Goal: Task Accomplishment & Management: Manage account settings

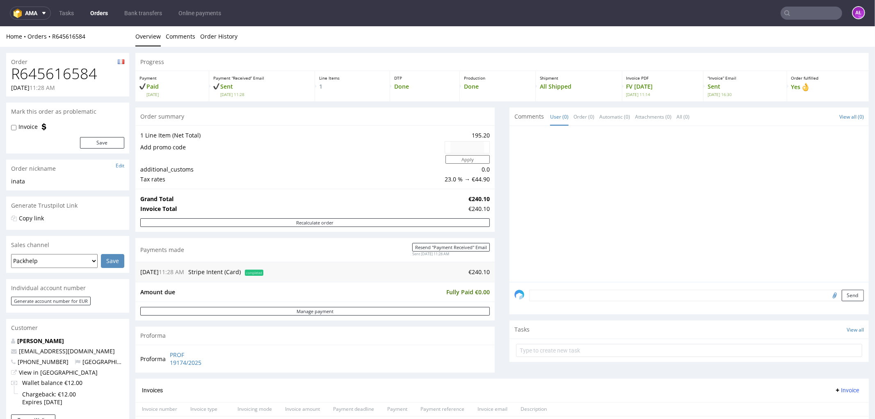
scroll to position [273, 0]
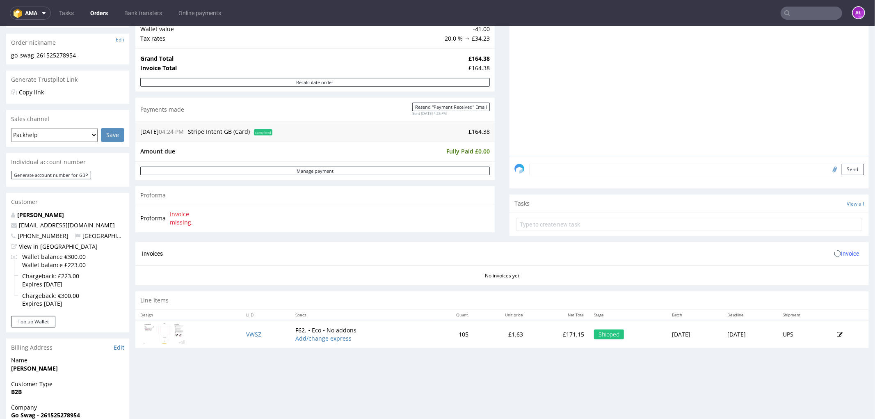
scroll to position [137, 0]
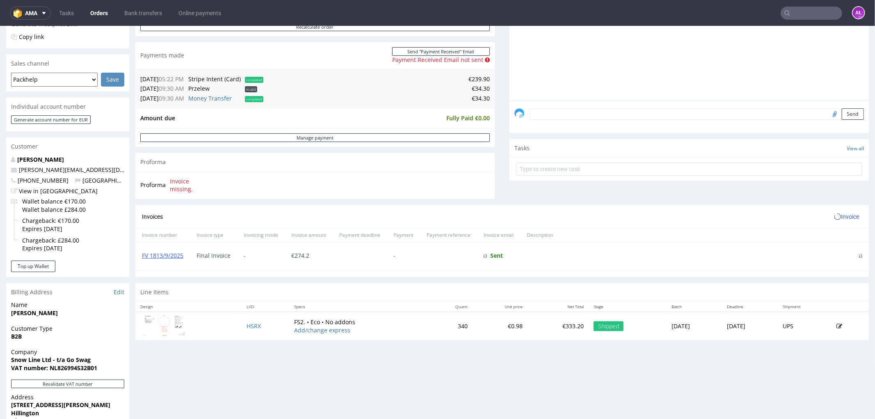
scroll to position [182, 0]
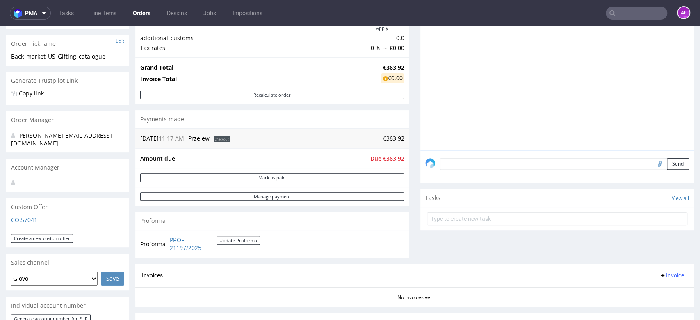
scroll to position [228, 0]
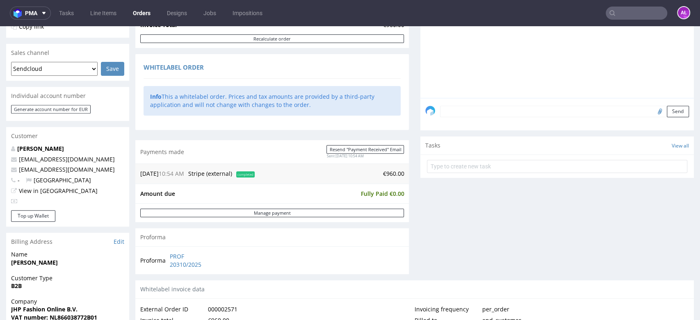
scroll to position [182, 0]
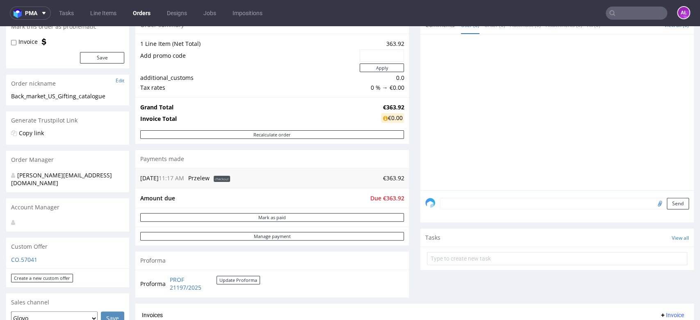
scroll to position [74, 0]
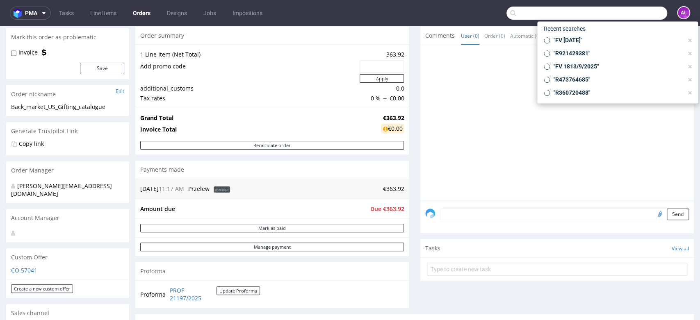
click at [632, 13] on input "text" at bounding box center [587, 13] width 161 height 13
paste input "R770540670"
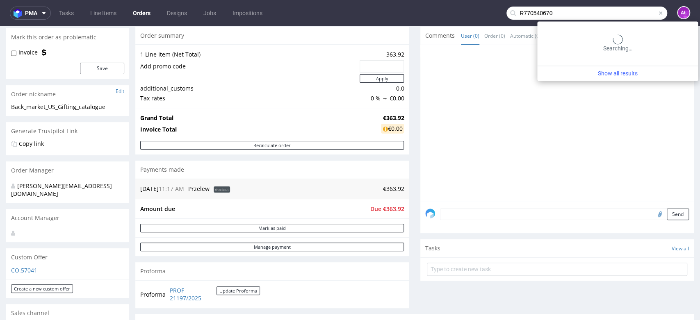
type input "R770540670"
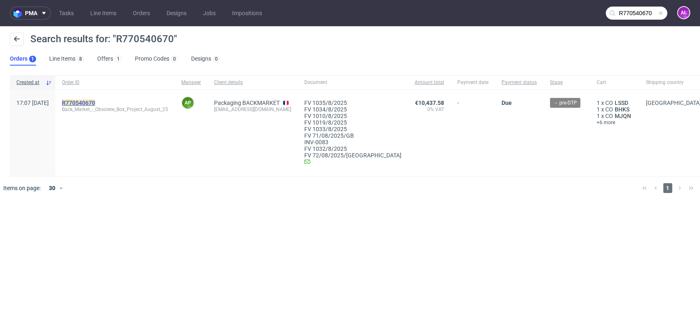
click at [95, 104] on mark "R770540670" at bounding box center [78, 103] width 33 height 7
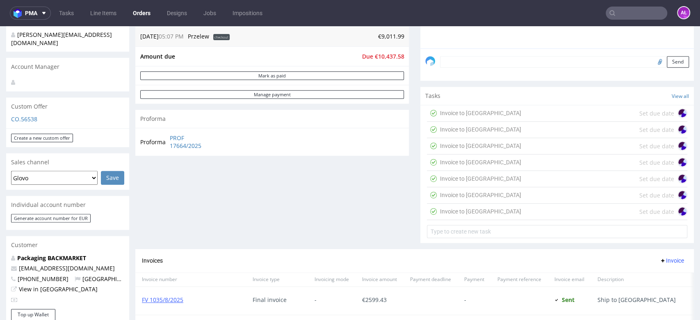
scroll to position [228, 0]
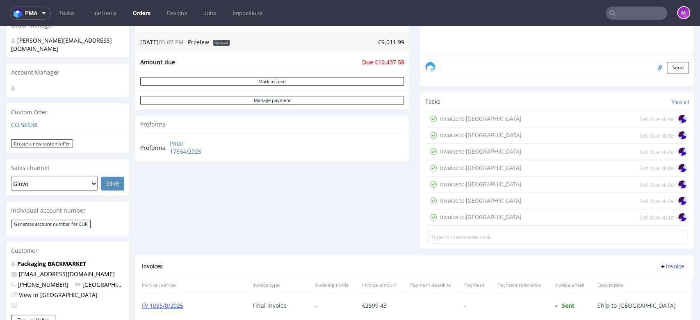
click at [479, 215] on div "Invoice to [GEOGRAPHIC_DATA] Set due date" at bounding box center [557, 218] width 260 height 16
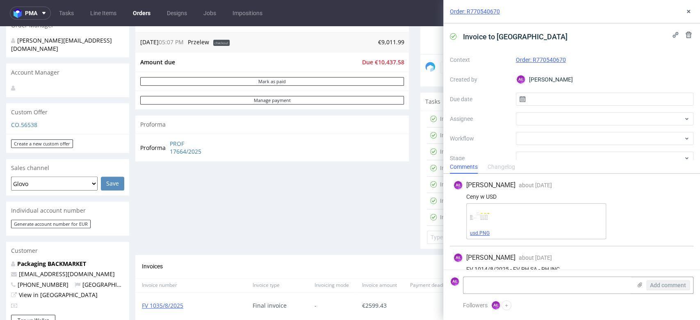
click at [484, 233] on link "usd.PNG" at bounding box center [480, 234] width 20 height 6
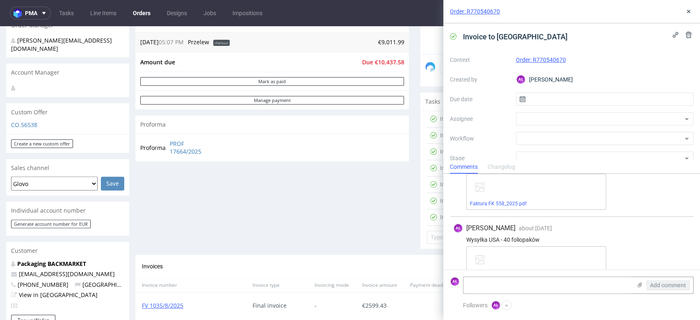
scroll to position [129, 0]
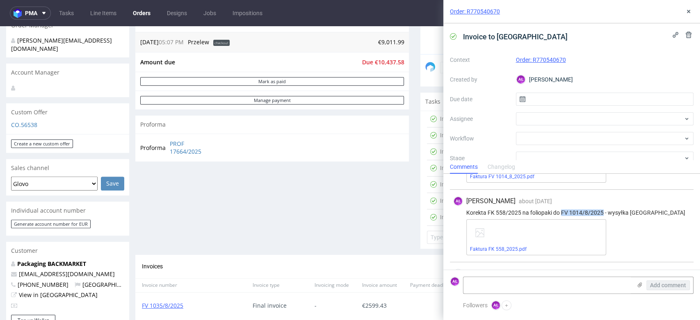
drag, startPoint x: 561, startPoint y: 213, endPoint x: 602, endPoint y: 214, distance: 41.0
click at [602, 214] on div "Korekta FK 558/2025 na foliopaki do FV 1014/8/2025 - wysyłka [GEOGRAPHIC_DATA]" at bounding box center [571, 213] width 237 height 7
copy div "FV 1014/8/2025"
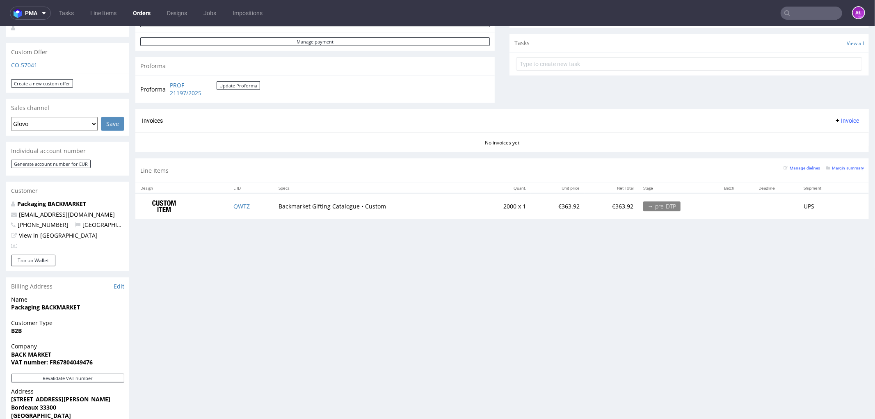
scroll to position [294, 0]
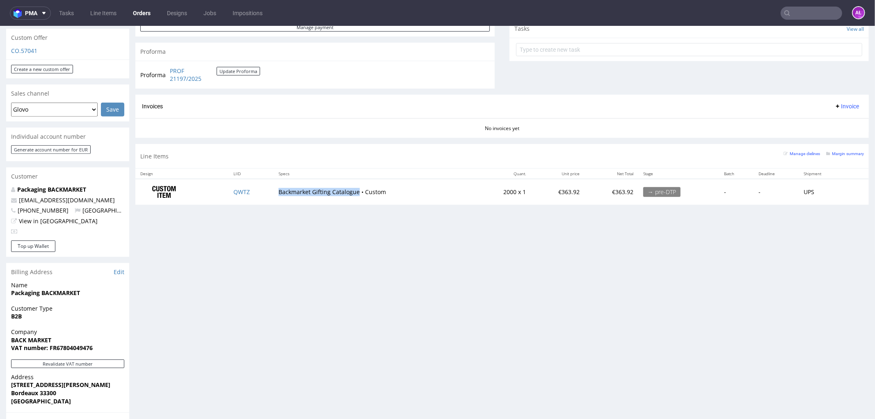
drag, startPoint x: 272, startPoint y: 193, endPoint x: 355, endPoint y: 196, distance: 83.3
click at [355, 196] on td "Backmarket Gifting Catalogue • Custom" at bounding box center [375, 191] width 202 height 26
copy td "Backmarket Gifting Catalogue"
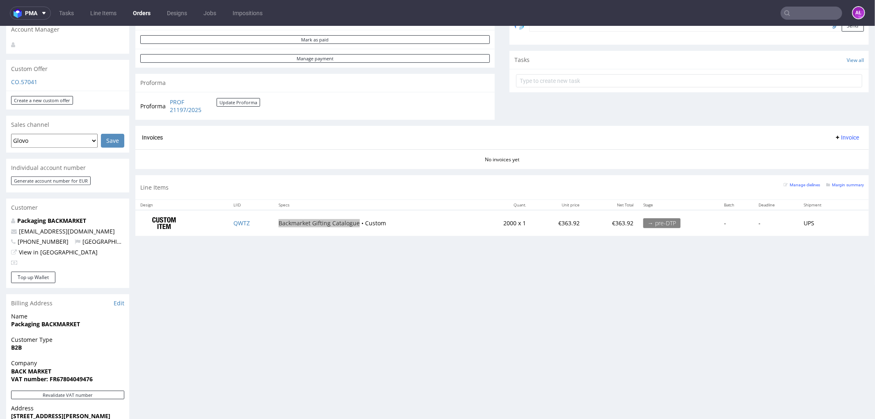
scroll to position [203, 0]
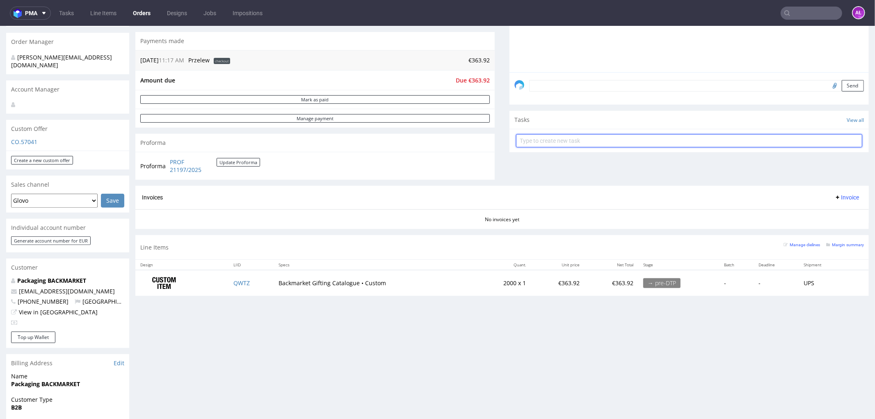
click at [589, 144] on input "text" at bounding box center [689, 140] width 346 height 13
type input "P"
type input "PH SA - PH INC"
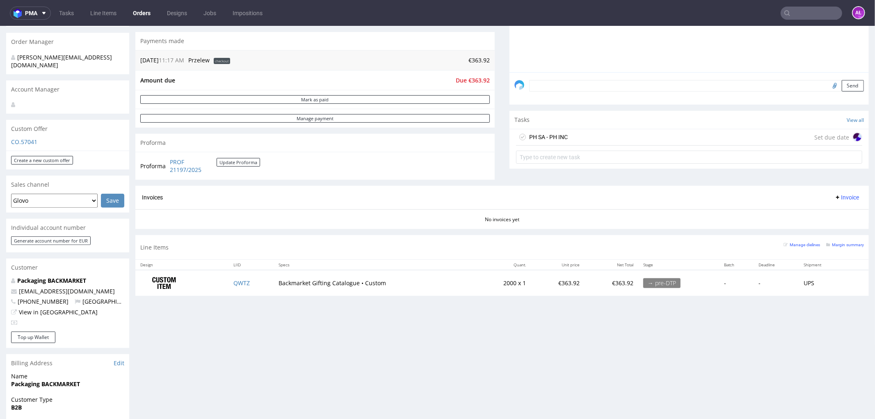
drag, startPoint x: 589, startPoint y: 141, endPoint x: 597, endPoint y: 136, distance: 9.4
click at [593, 138] on div "PH SA - PH INC Set due date" at bounding box center [689, 137] width 346 height 16
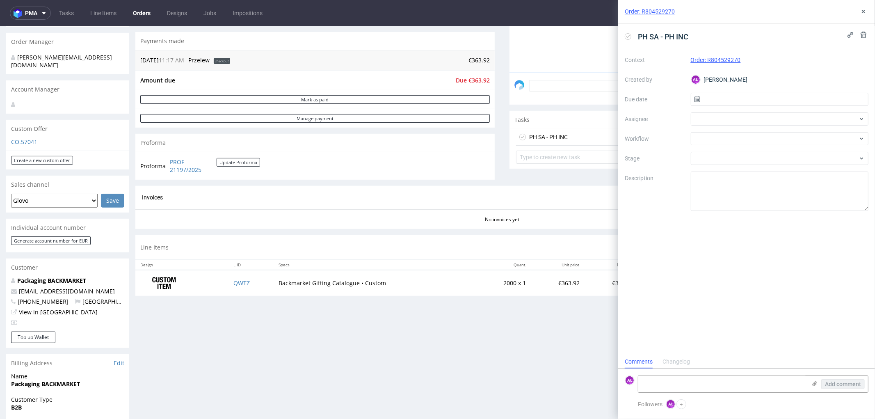
scroll to position [6, 0]
click at [740, 383] on textarea at bounding box center [722, 384] width 168 height 16
click at [760, 378] on textarea "Cena jednostkowa w eur: 0,18 Kurs NBP z 1.10.25 ->" at bounding box center [722, 380] width 168 height 23
click at [714, 388] on textarea "Cena jednostkowa w eur: 0,18196 Kurs NBP z 1.10.25 ->" at bounding box center [722, 380] width 168 height 23
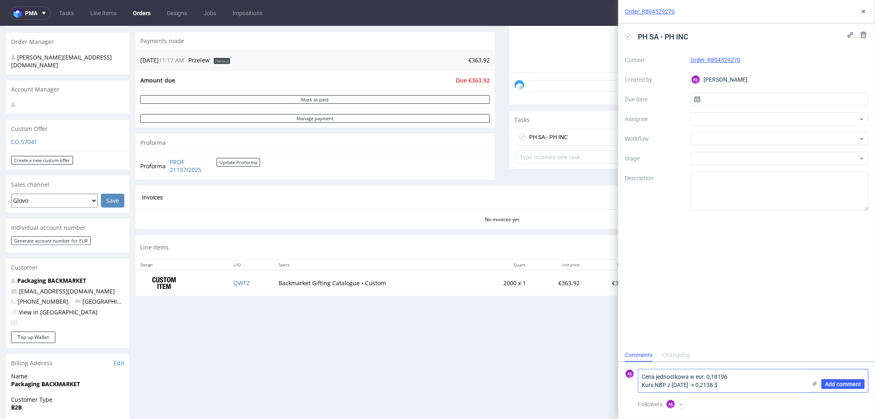
drag, startPoint x: 692, startPoint y: 386, endPoint x: 640, endPoint y: 387, distance: 52.5
click at [640, 386] on textarea "Cena jednostkowa w eur: 0,18196 Kurs NBP z 1.10.25 -> 0,2138 $" at bounding box center [722, 380] width 168 height 23
click at [740, 387] on textarea "Cena jednostkowa w eur: 0,18196 Kurs NBP z 1.10.25 -> 0,2138 $" at bounding box center [722, 380] width 168 height 23
drag, startPoint x: 722, startPoint y: 379, endPoint x: 715, endPoint y: 379, distance: 7.0
click at [715, 379] on textarea "Cena jednostkowa w eur: 0,18196 Kurs NBP z 1.10.25 -> 0,2138 $ Na PH INC: 0,2031" at bounding box center [722, 376] width 168 height 31
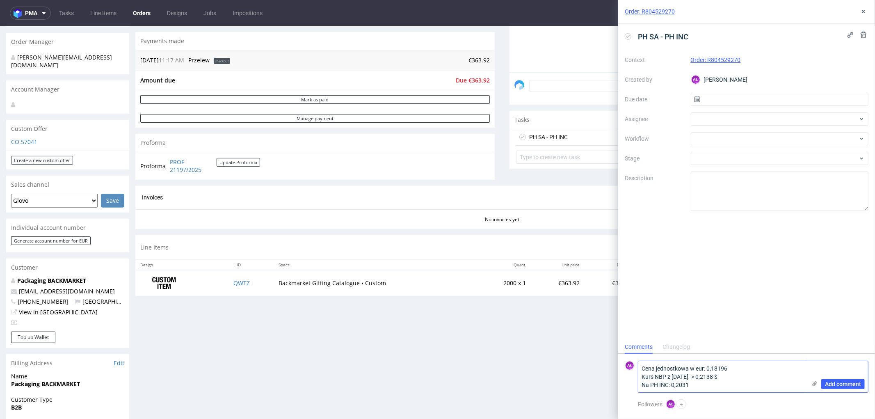
click at [697, 388] on textarea "Cena jednostkowa w eur: 0,18196 Kurs NBP z 1.10.25 -> 0,2138 $ Na PH INC: 0,2031" at bounding box center [722, 376] width 168 height 31
paste textarea "$"
type textarea "Cena jednostkowa w eur: 0,18196 Kurs NBP z 1.10.25 -> 0,2138 $ Na PH INC: 0,203…"
click at [841, 382] on span "Add comment" at bounding box center [843, 384] width 36 height 6
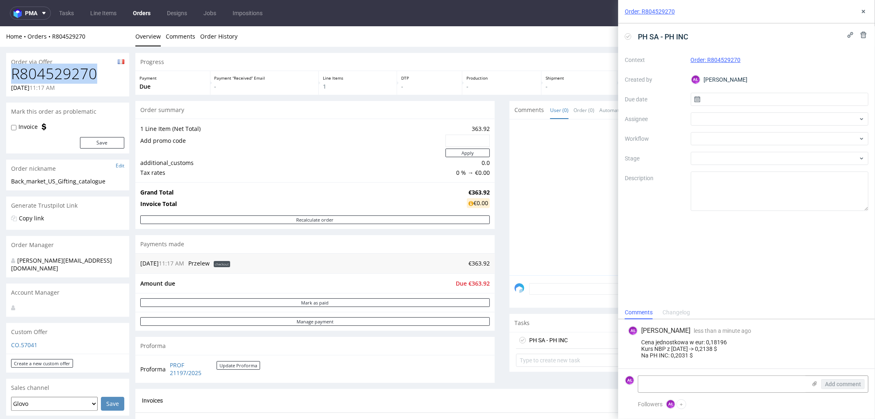
drag, startPoint x: 100, startPoint y: 73, endPoint x: 7, endPoint y: 75, distance: 92.7
click at [7, 75] on div "R804529270 02.10.2025 11:17 AM" at bounding box center [67, 80] width 123 height 31
copy h1 "R804529270"
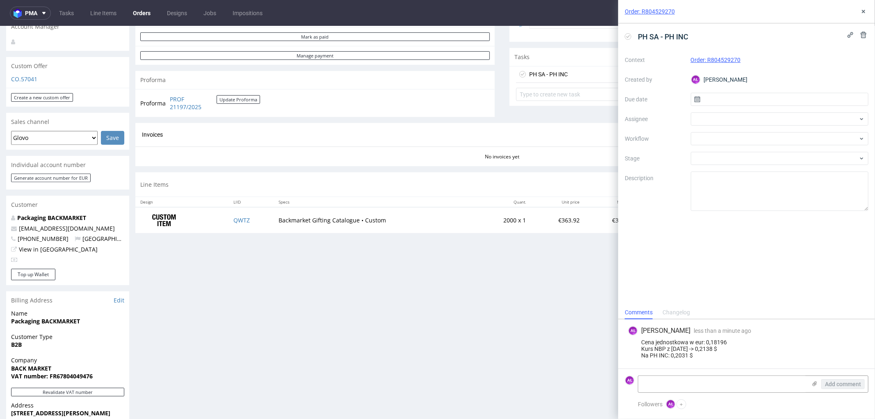
scroll to position [46, 0]
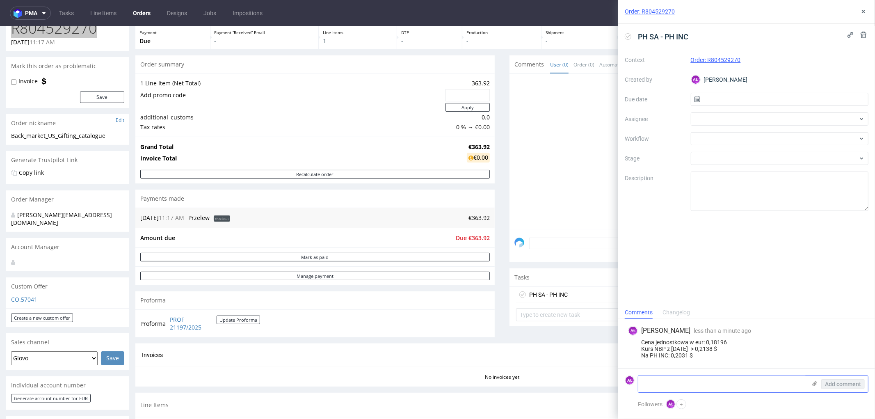
click at [733, 381] on textarea at bounding box center [722, 384] width 168 height 16
paste textarea "FV 158/10/2025"
type textarea "FV 158/10/2025"
click at [855, 378] on div "Add comment" at bounding box center [837, 384] width 62 height 16
click at [833, 382] on span "Add comment" at bounding box center [843, 384] width 36 height 6
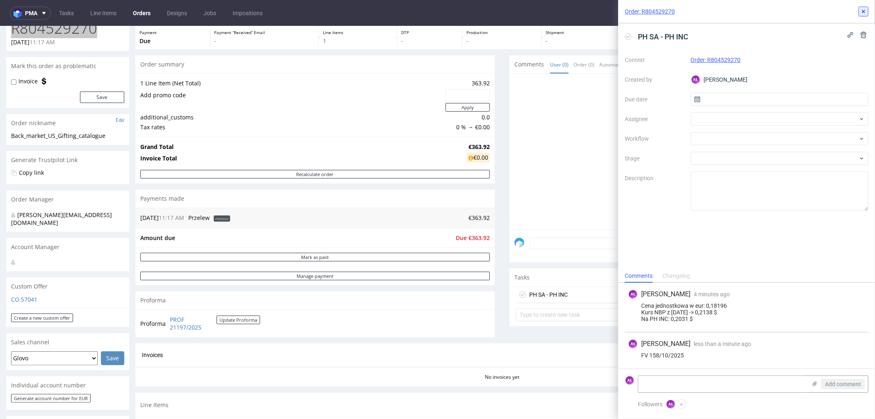
click at [863, 11] on use at bounding box center [863, 11] width 3 height 3
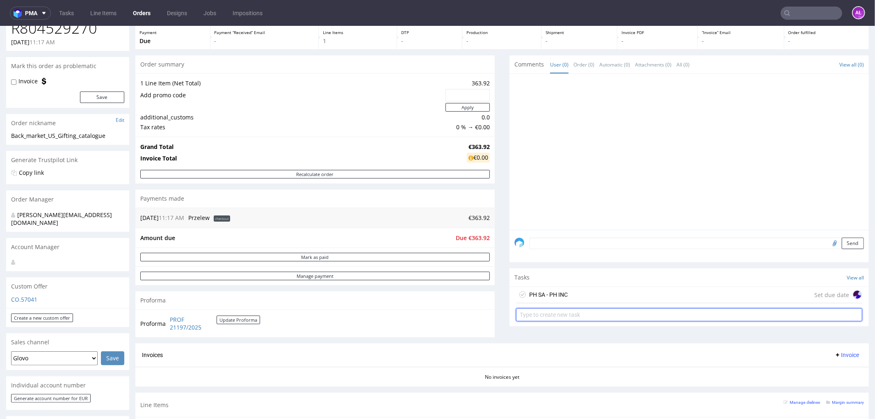
click at [559, 317] on input "text" at bounding box center [689, 314] width 346 height 13
type input "invoice"
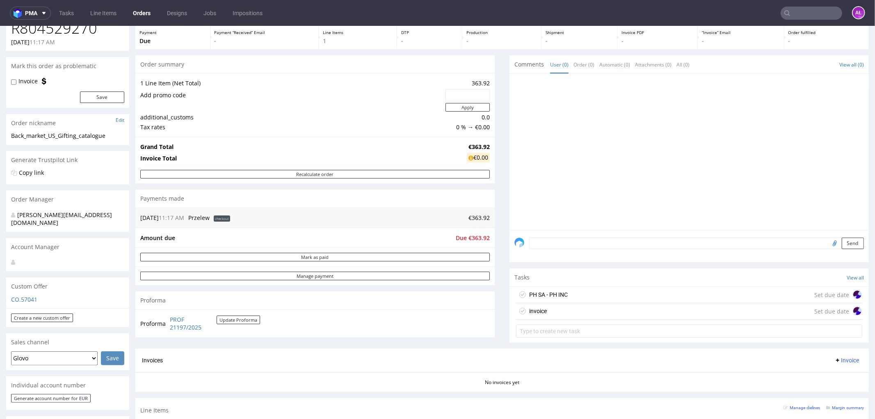
drag, startPoint x: 560, startPoint y: 320, endPoint x: 568, endPoint y: 314, distance: 9.4
click at [568, 314] on div "PH SA - PH INC Set due date invoice Set due date" at bounding box center [688, 313] width 359 height 54
click at [568, 314] on div "invoice Set due date" at bounding box center [689, 311] width 346 height 16
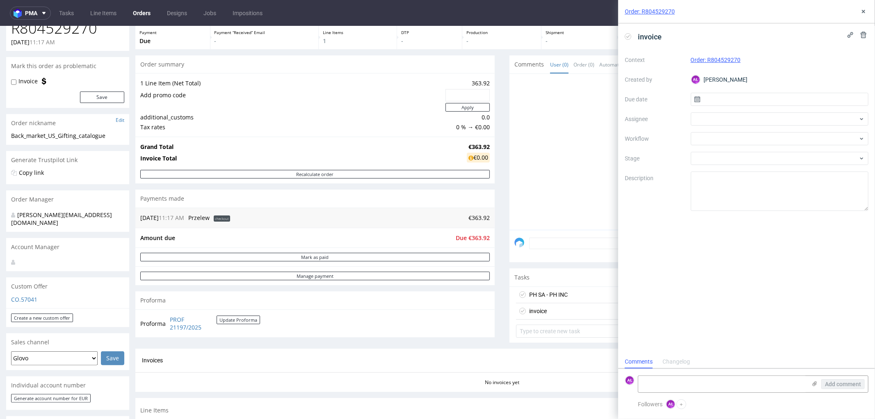
scroll to position [6, 0]
click at [710, 143] on div at bounding box center [780, 138] width 178 height 13
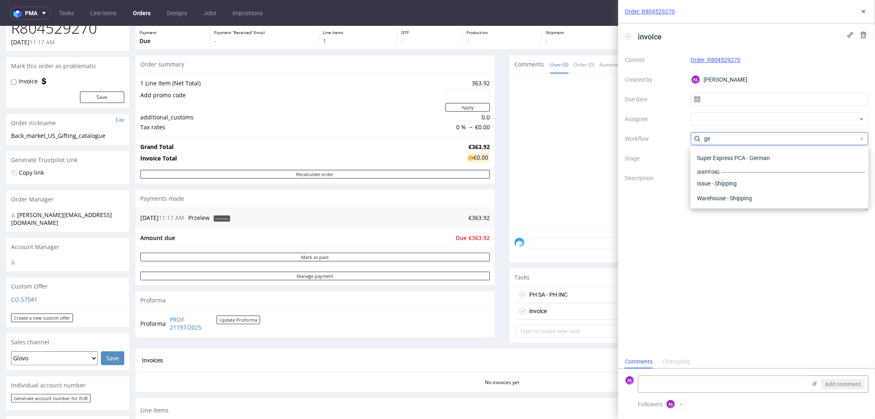
scroll to position [10, 0]
type input "ge"
click at [741, 161] on div "Finance - Invoice - General" at bounding box center [779, 158] width 171 height 15
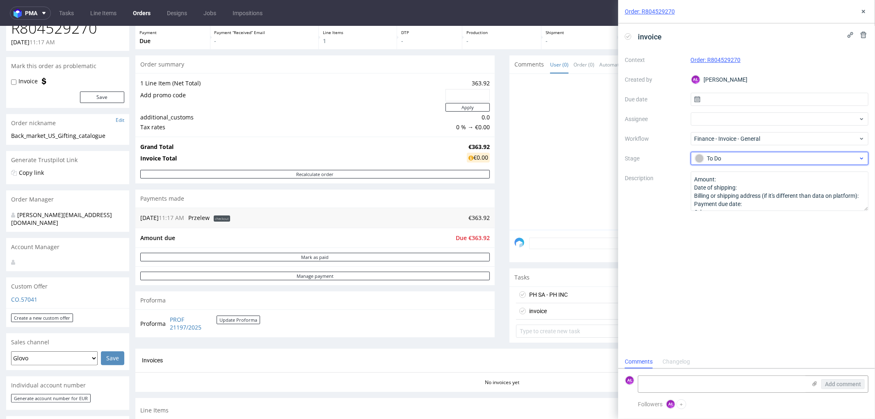
click at [726, 160] on div "To Do" at bounding box center [776, 158] width 163 height 9
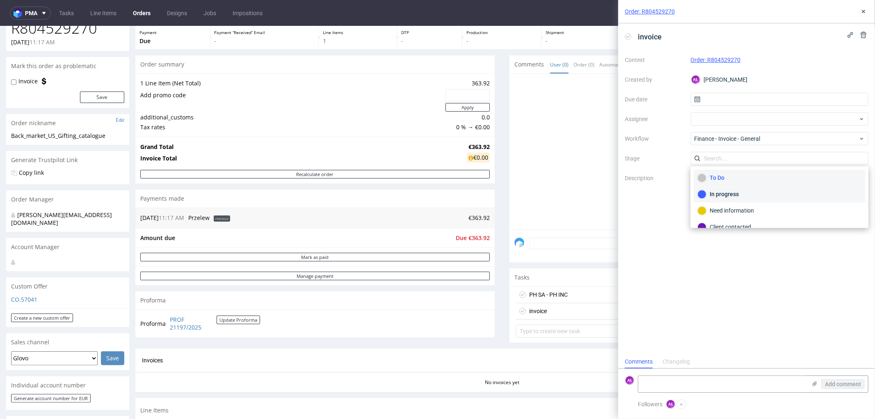
click at [734, 194] on div "In progress" at bounding box center [779, 194] width 164 height 9
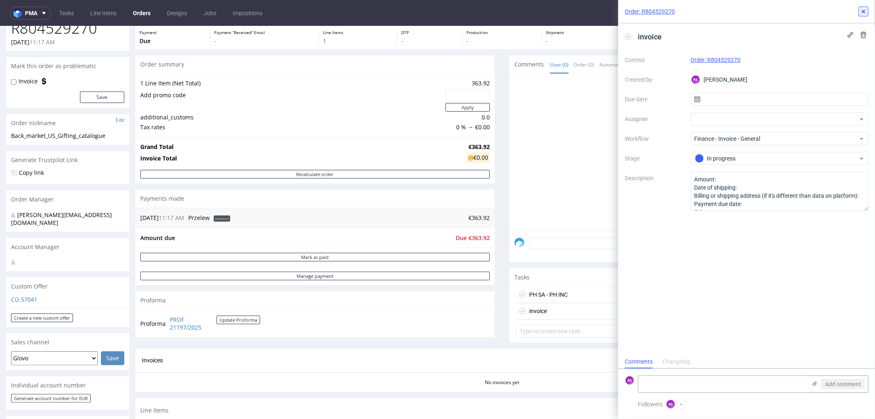
drag, startPoint x: 854, startPoint y: 13, endPoint x: 860, endPoint y: 10, distance: 6.6
click at [854, 13] on div "Order: R804529270" at bounding box center [746, 11] width 257 height 23
click at [861, 10] on icon at bounding box center [863, 11] width 7 height 7
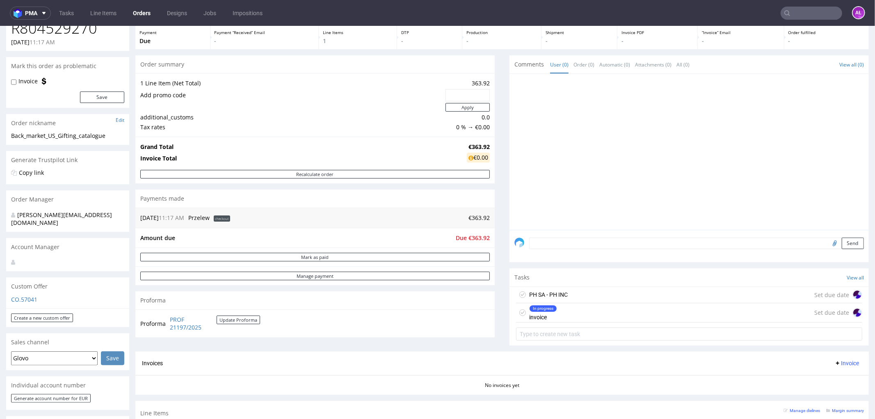
click at [557, 294] on div "PH SA - PH INC" at bounding box center [548, 294] width 39 height 10
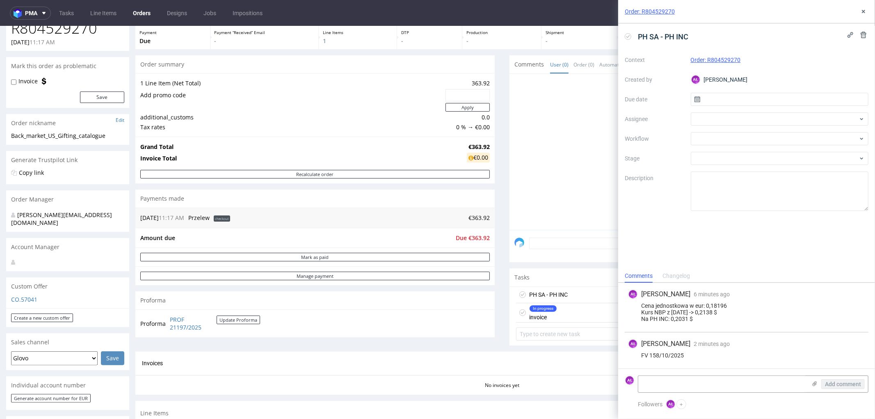
click at [687, 374] on form "AŁ Add comment" at bounding box center [746, 383] width 257 height 31
click at [691, 382] on textarea at bounding box center [722, 384] width 168 height 16
type textarea "Wystawić fv końcową w XERO!!!"
click at [828, 381] on span "Add comment" at bounding box center [843, 384] width 36 height 6
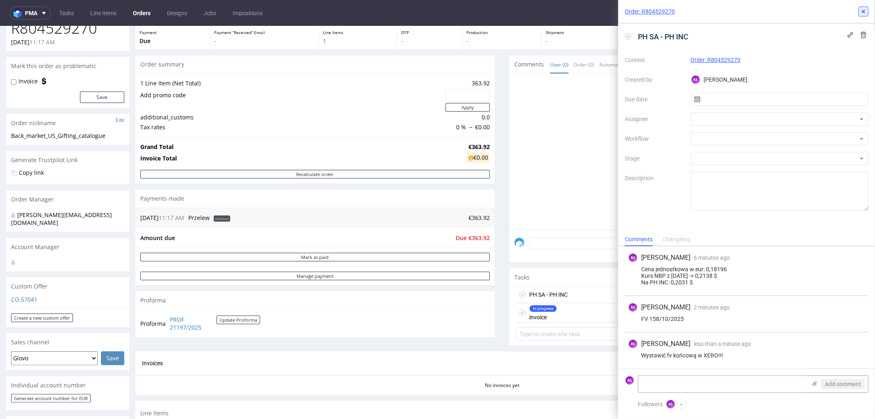
click at [864, 11] on use at bounding box center [863, 11] width 3 height 3
